Goal: Transaction & Acquisition: Purchase product/service

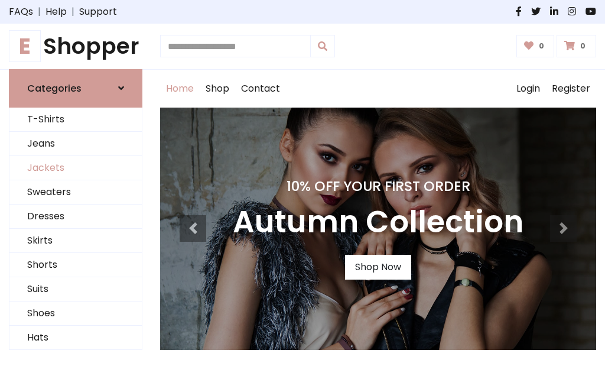
click at [76, 168] on link "Jackets" at bounding box center [75, 168] width 132 height 24
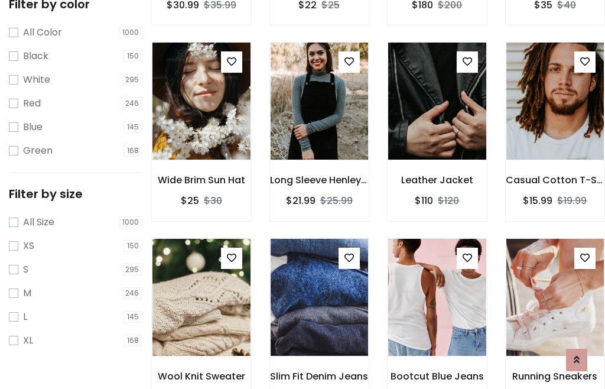
scroll to position [109, 0]
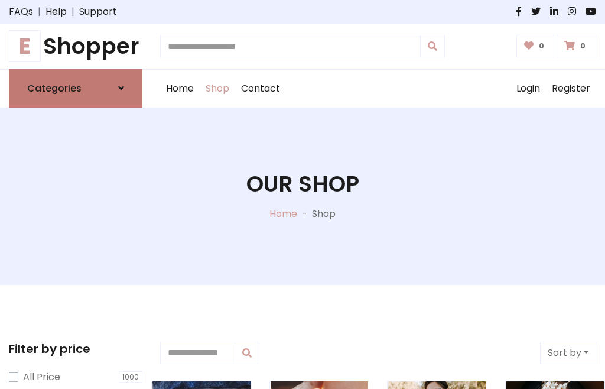
click at [76, 88] on h6 "Categories" at bounding box center [54, 88] width 54 height 11
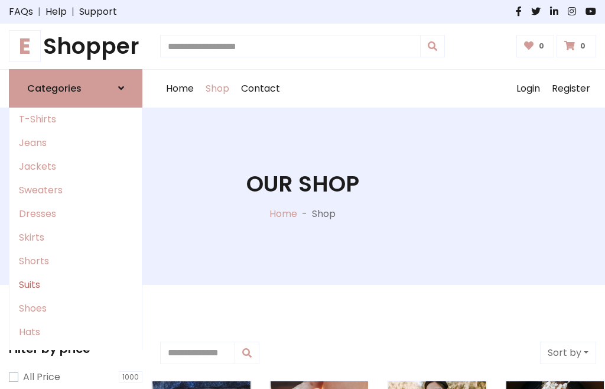
click at [76, 284] on link "Suits" at bounding box center [75, 285] width 132 height 24
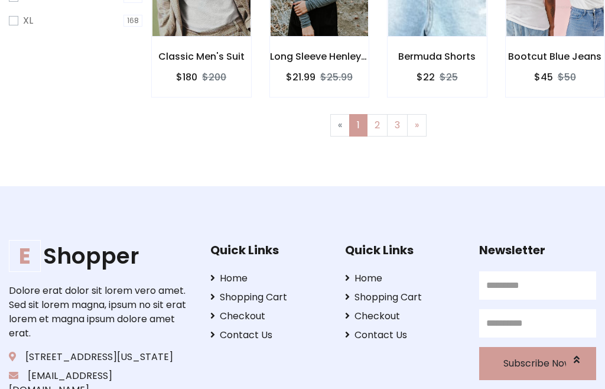
scroll to position [501, 0]
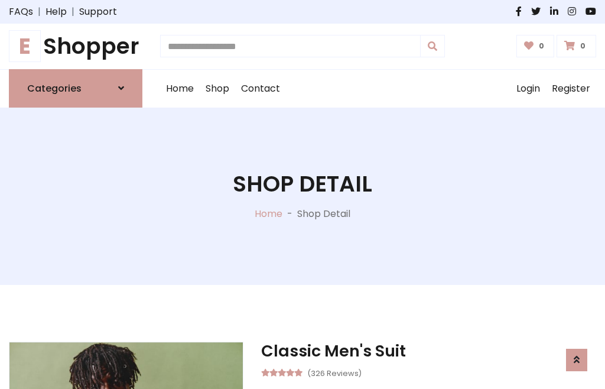
scroll to position [1104, 0]
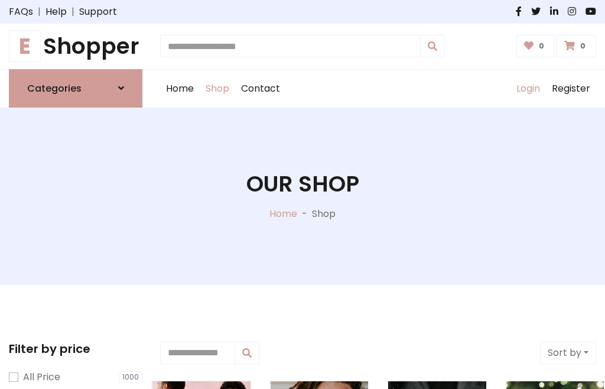
click at [527, 88] on link "Login" at bounding box center [527, 89] width 35 height 38
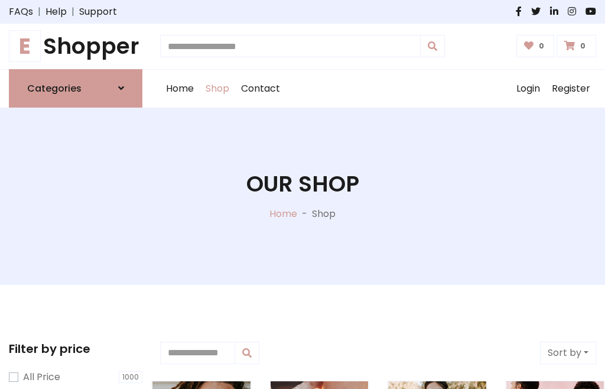
scroll to position [60, 0]
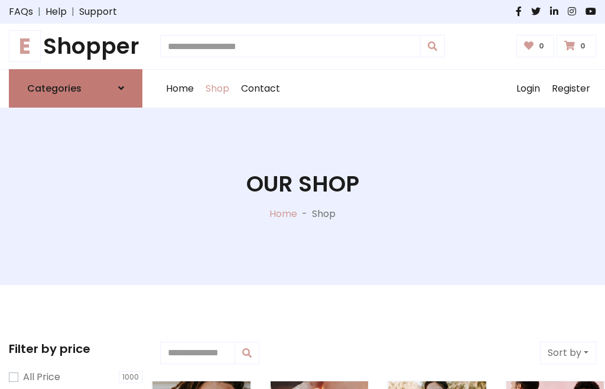
click at [121, 88] on icon at bounding box center [121, 87] width 6 height 9
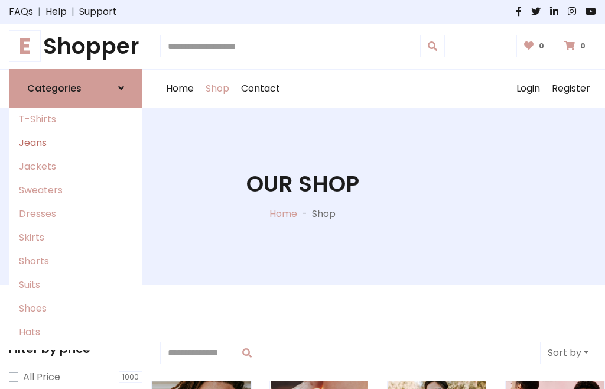
click at [76, 142] on link "Jeans" at bounding box center [75, 143] width 132 height 24
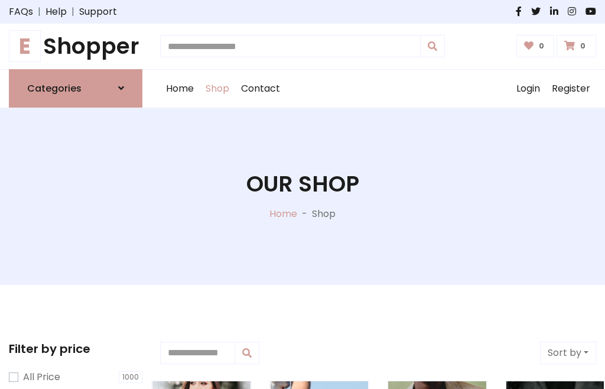
scroll to position [60, 0]
